Goal: Task Accomplishment & Management: Manage account settings

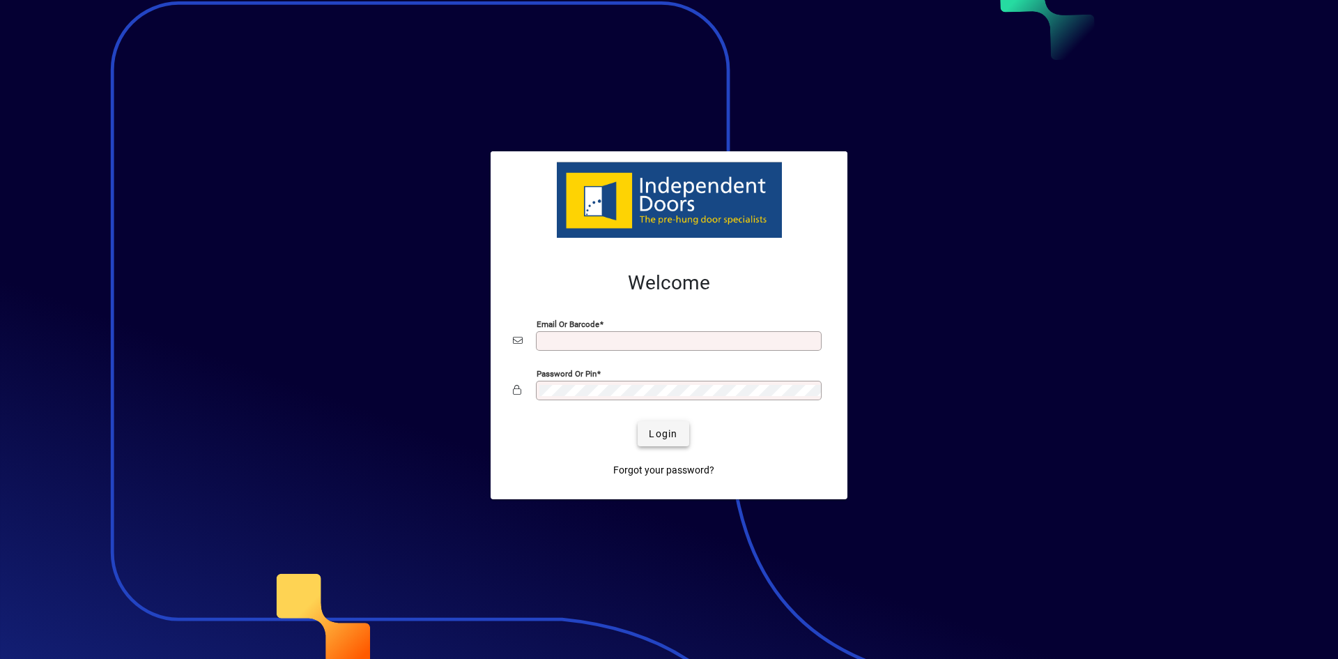
type input "**********"
click at [675, 436] on span "Login" at bounding box center [663, 434] width 29 height 15
type input "**********"
click at [684, 434] on span "submit" at bounding box center [663, 433] width 51 height 33
